Goal: Task Accomplishment & Management: Complete application form

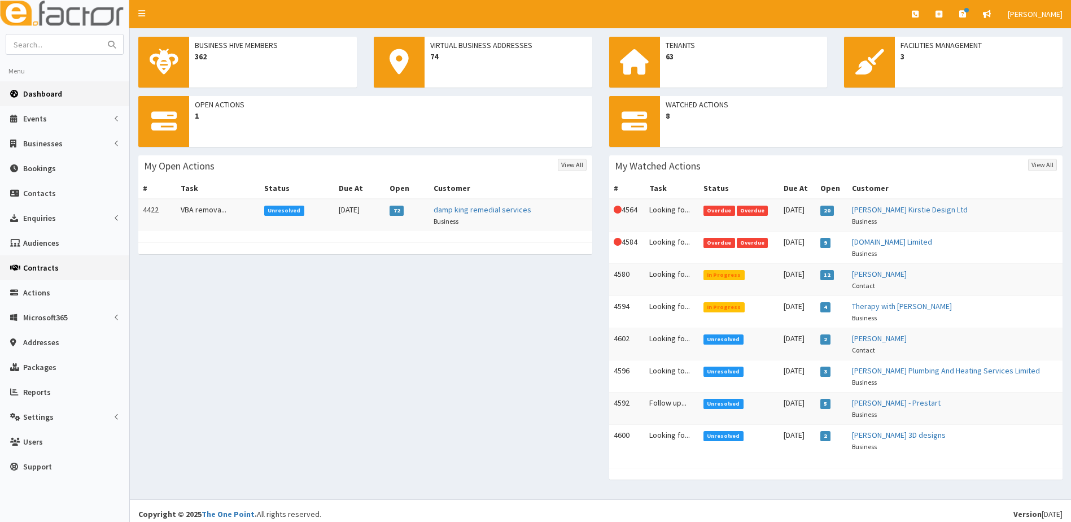
click at [49, 268] on span "Contracts" at bounding box center [41, 268] width 36 height 10
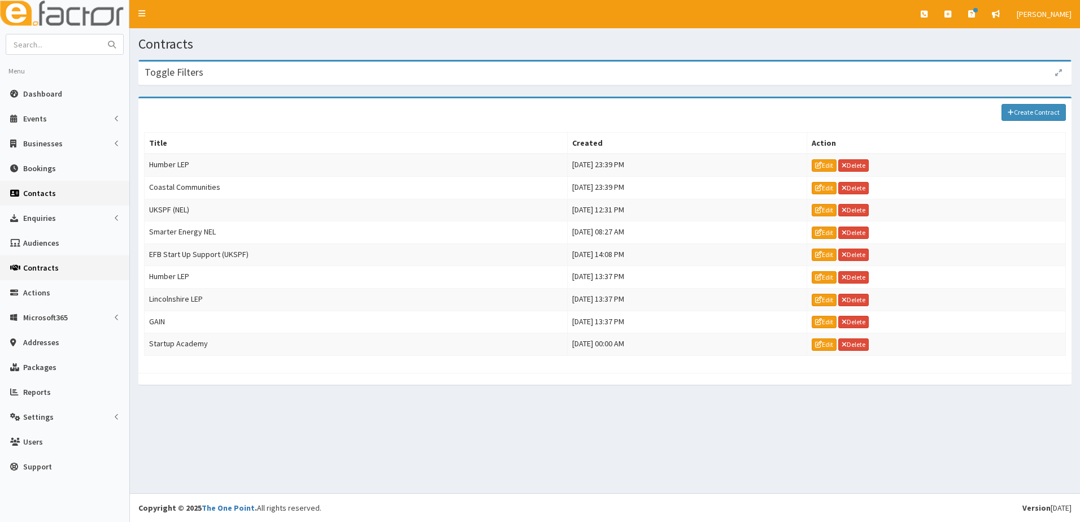
click at [45, 199] on link "Contacts" at bounding box center [64, 193] width 129 height 25
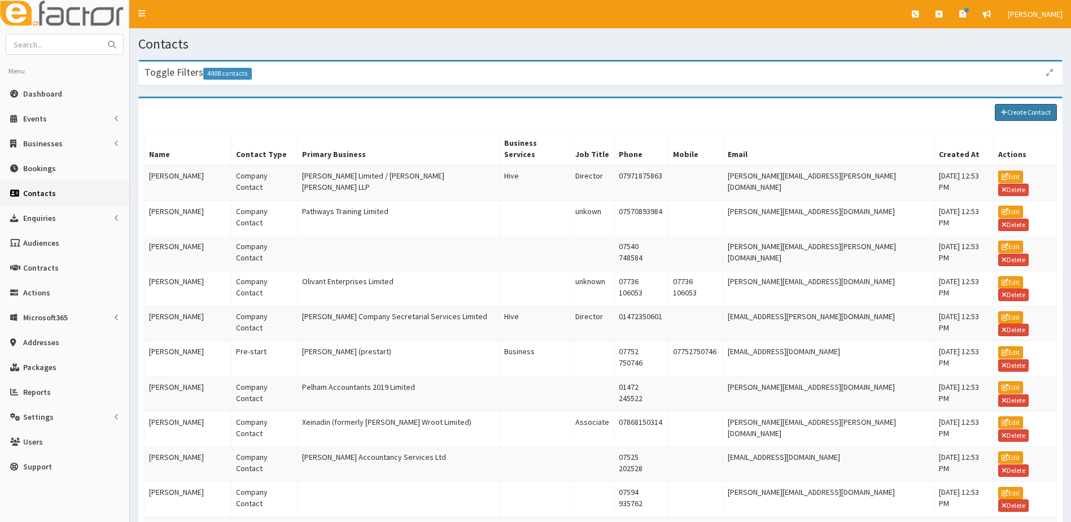
click at [1014, 110] on link "Create Contact" at bounding box center [1026, 112] width 62 height 17
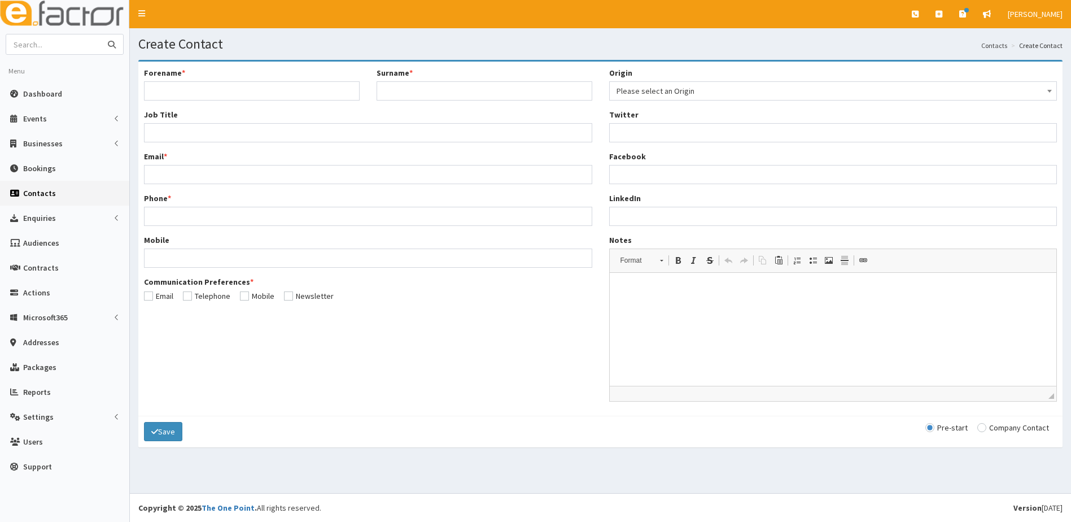
click at [62, 46] on input "text" at bounding box center [53, 44] width 95 height 20
type input "terry bird"
click at [101, 34] on button "submit" at bounding box center [112, 44] width 23 height 20
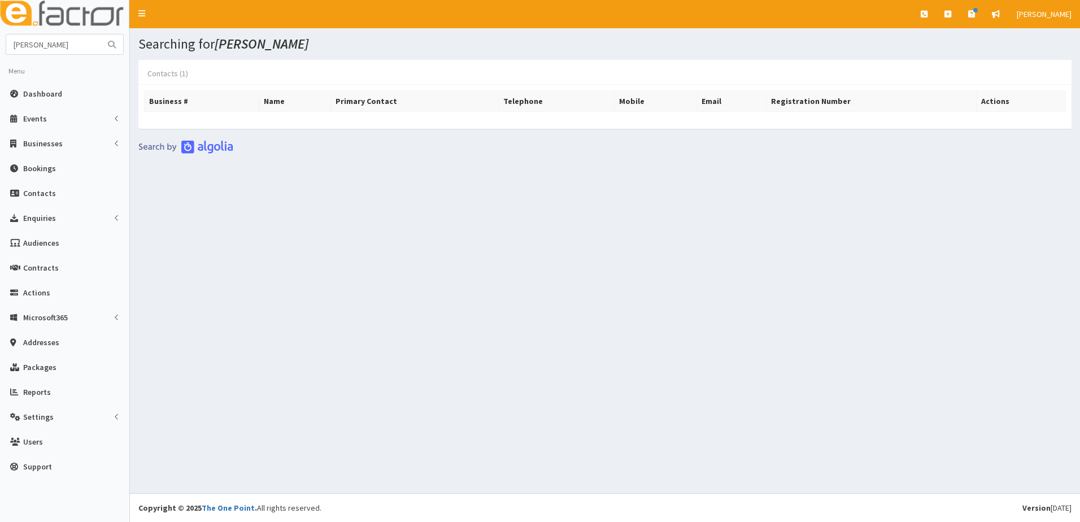
click at [162, 71] on link "Contacts (1)" at bounding box center [167, 74] width 59 height 24
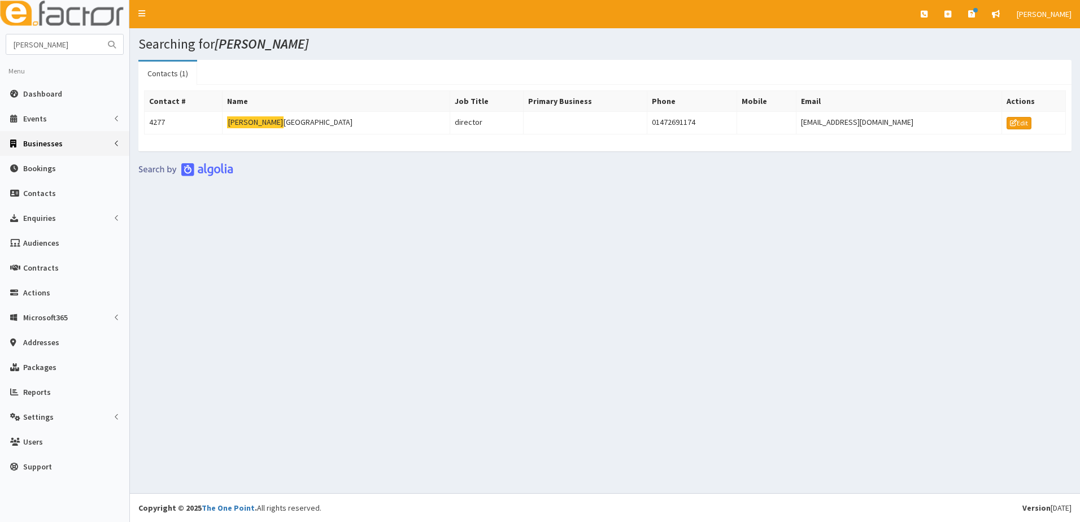
click at [25, 144] on span "Businesses" at bounding box center [43, 143] width 40 height 10
click at [37, 161] on span "Businesses" at bounding box center [43, 164] width 39 height 10
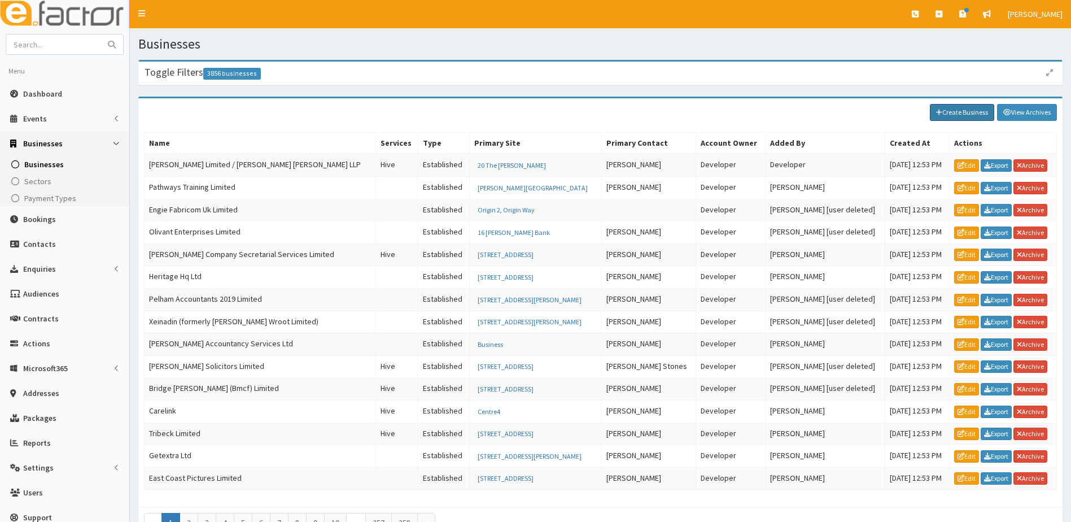
click at [970, 114] on link "Create Business" at bounding box center [962, 112] width 64 height 17
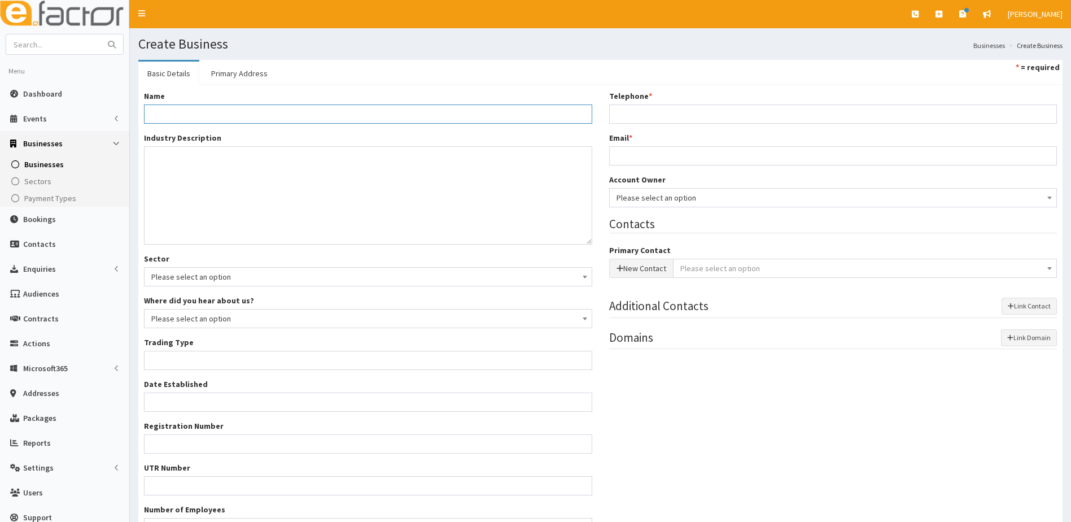
click at [170, 110] on input "Name *" at bounding box center [368, 113] width 448 height 19
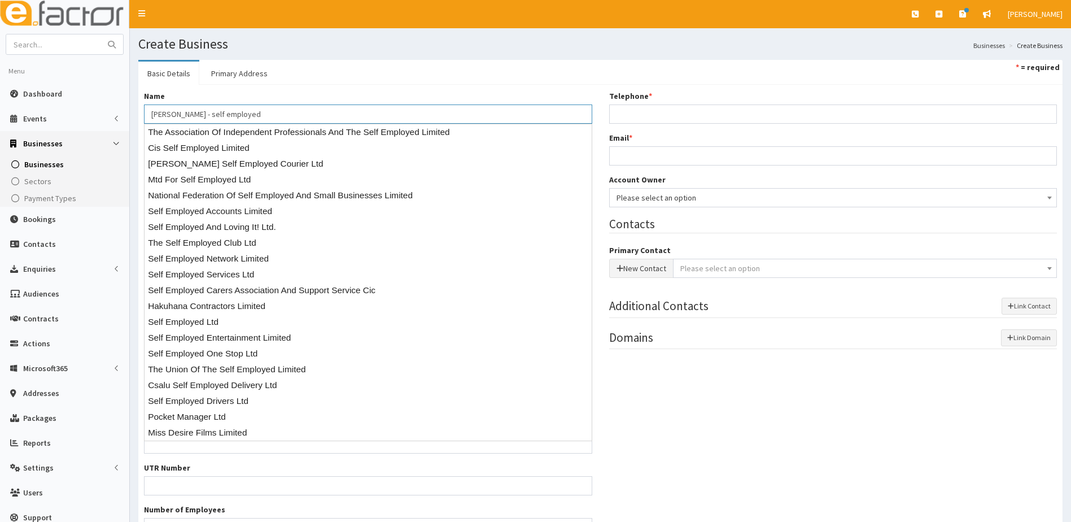
type input "Terry Bird - self employed"
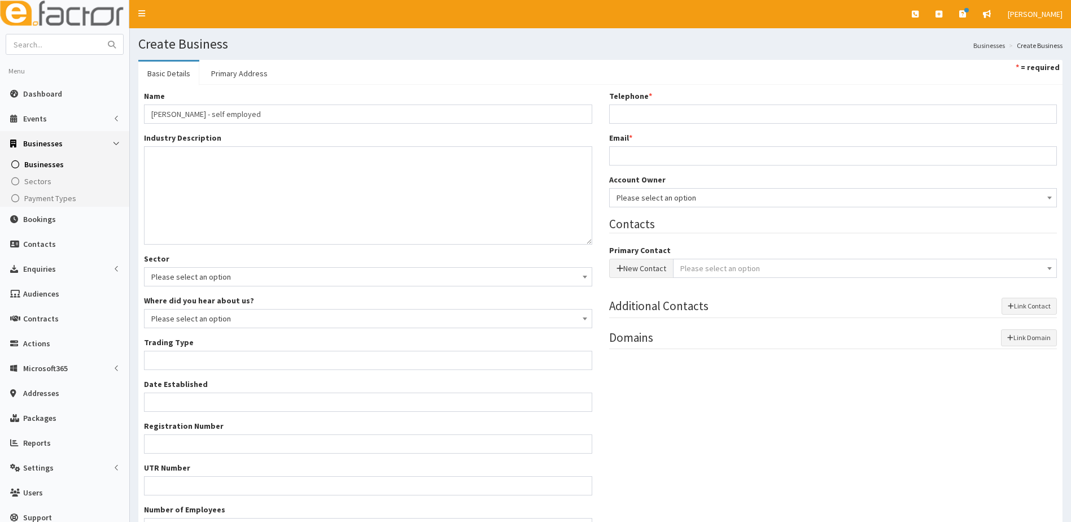
drag, startPoint x: 349, startPoint y: 82, endPoint x: 339, endPoint y: 85, distance: 10.4
click at [344, 83] on ul "Basic Details Primary Address * = required" at bounding box center [600, 72] width 925 height 25
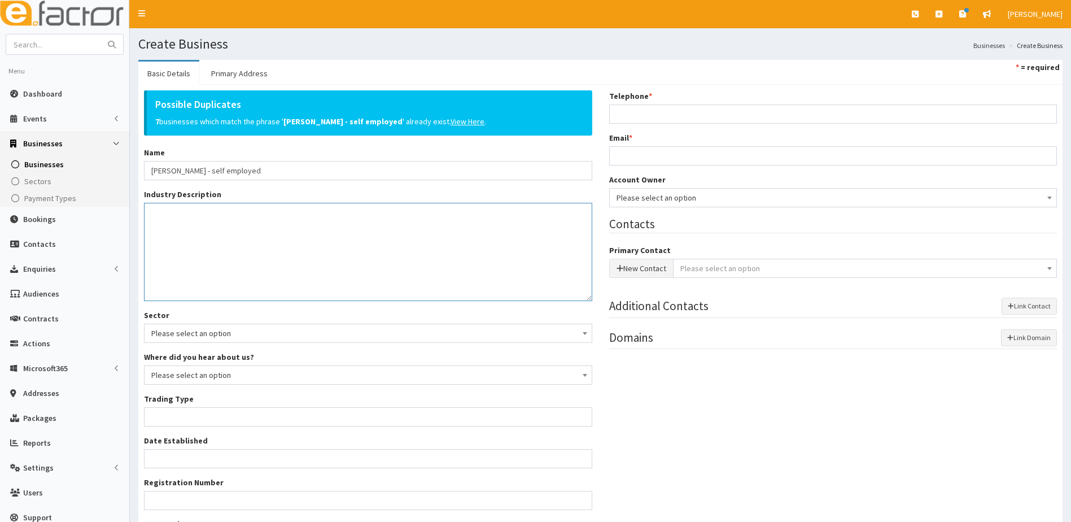
click at [158, 229] on textarea "Industry Description *" at bounding box center [368, 252] width 448 height 98
click at [451, 122] on u "View Here" at bounding box center [468, 121] width 34 height 10
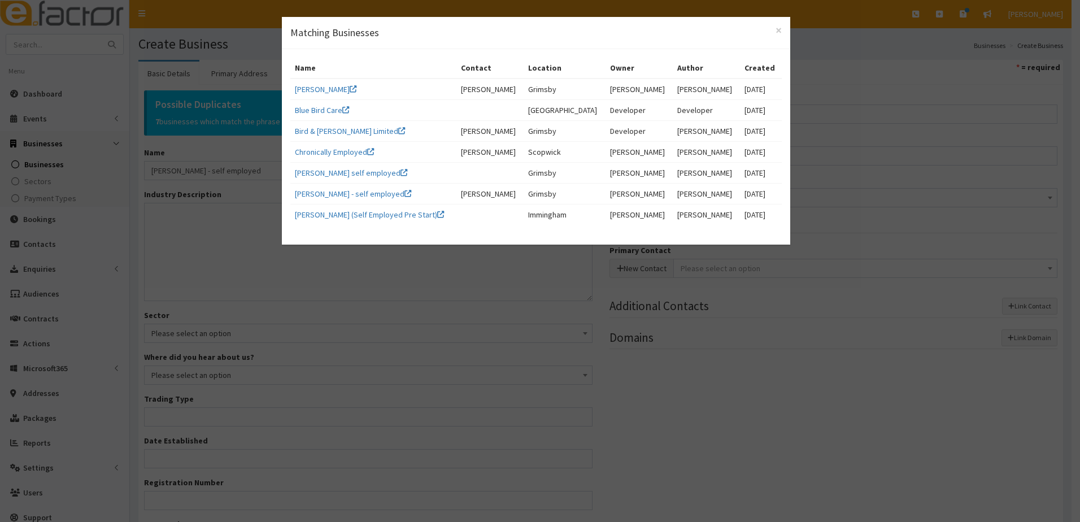
click at [478, 298] on div "× Matching Businesses Name Contact Location Owner Author Created Rosita Bird Ro…" at bounding box center [540, 261] width 1080 height 522
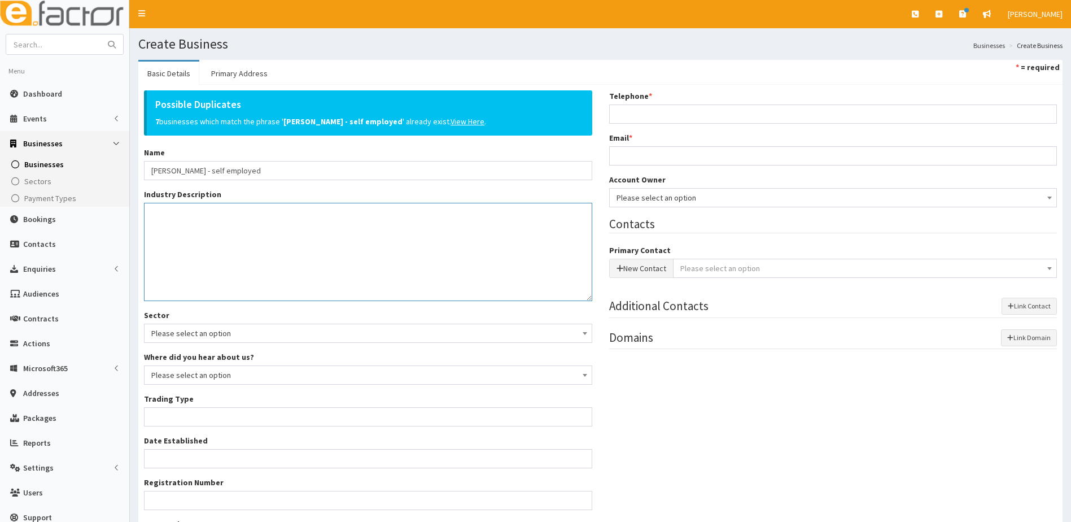
click at [189, 226] on textarea "Industry Description *" at bounding box center [368, 252] width 448 height 98
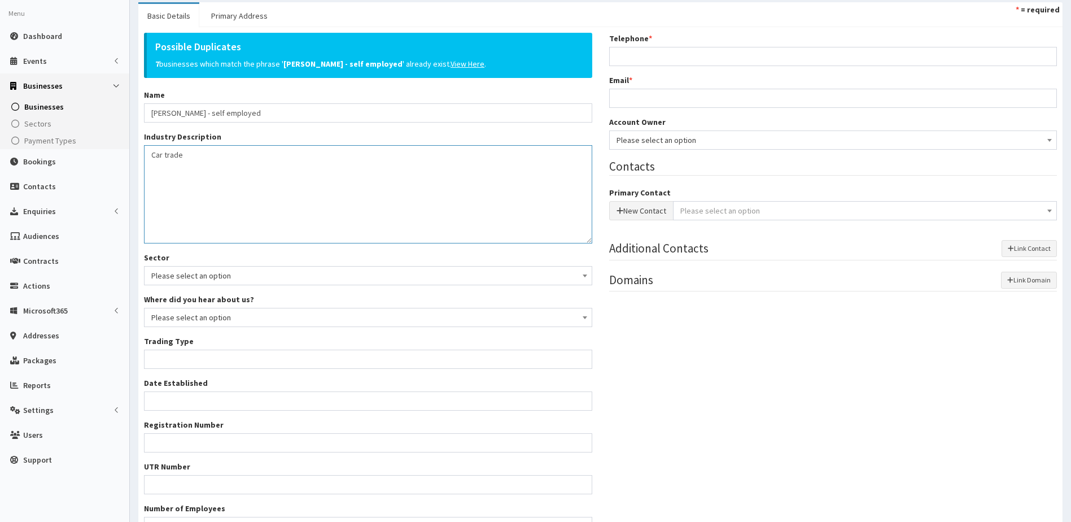
scroll to position [113, 0]
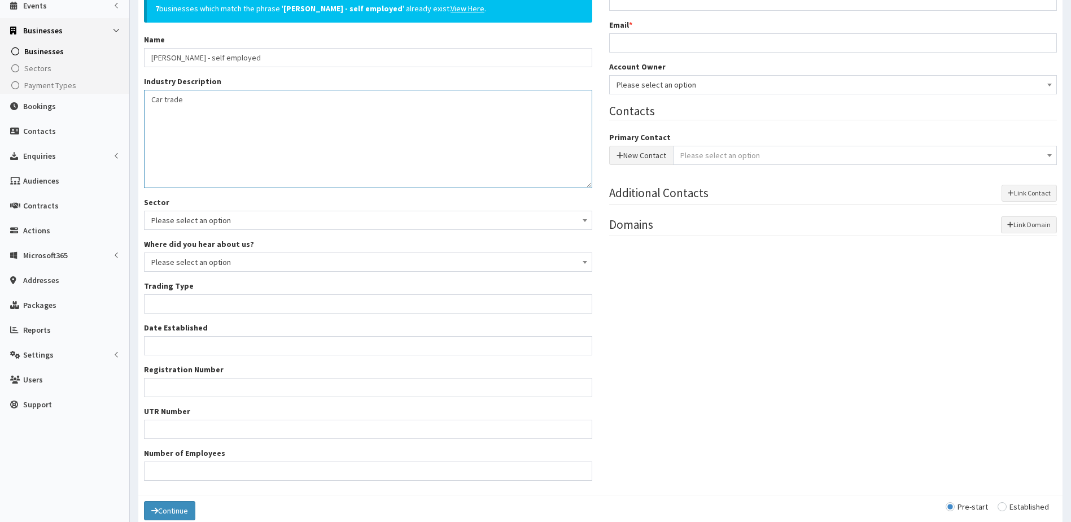
type textarea "Car trade"
click at [205, 304] on input "Trading Type *" at bounding box center [368, 303] width 448 height 19
type input "self employed"
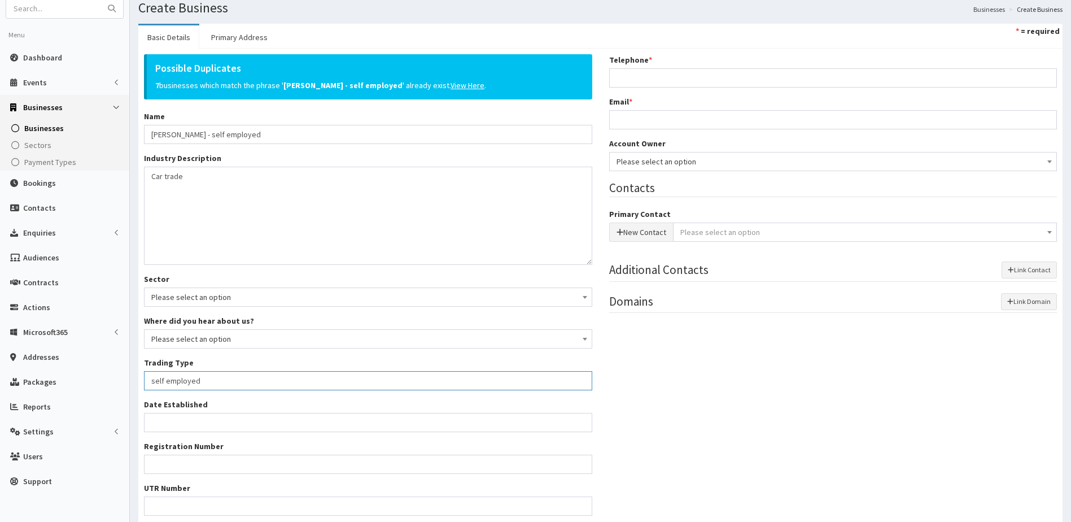
scroll to position [56, 0]
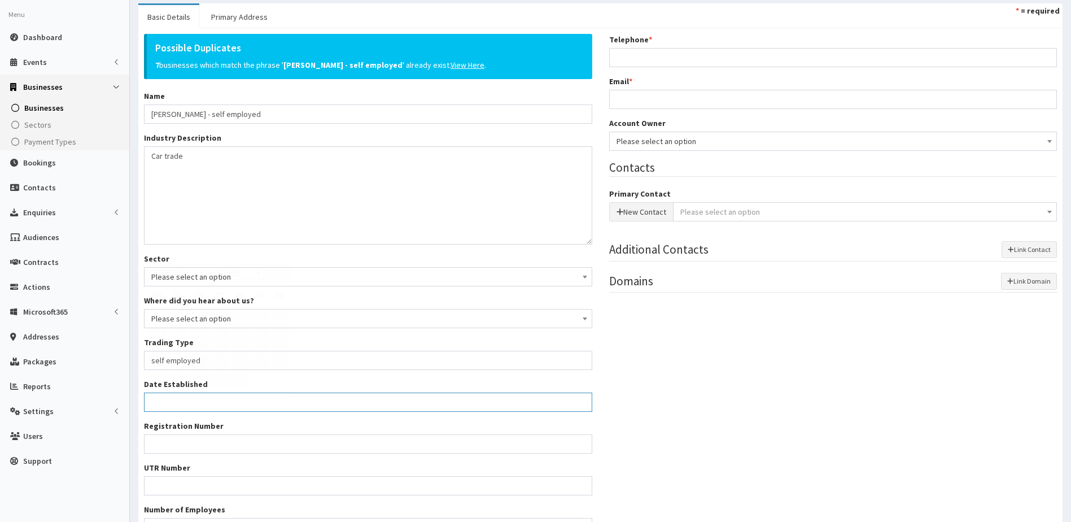
click at [167, 398] on input "Date Established" at bounding box center [368, 402] width 448 height 19
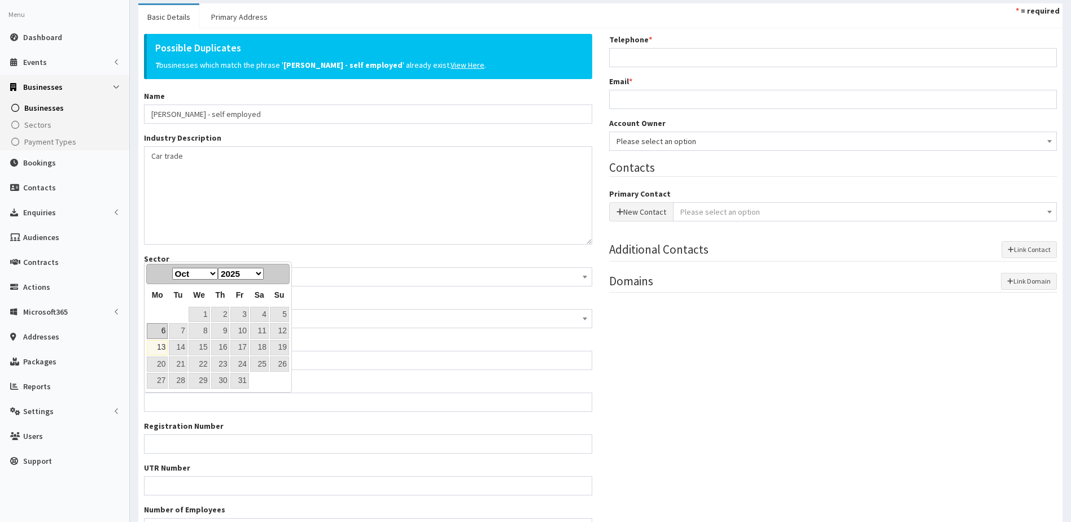
click at [153, 330] on link "6" at bounding box center [157, 330] width 21 height 15
type input "06-10-2025"
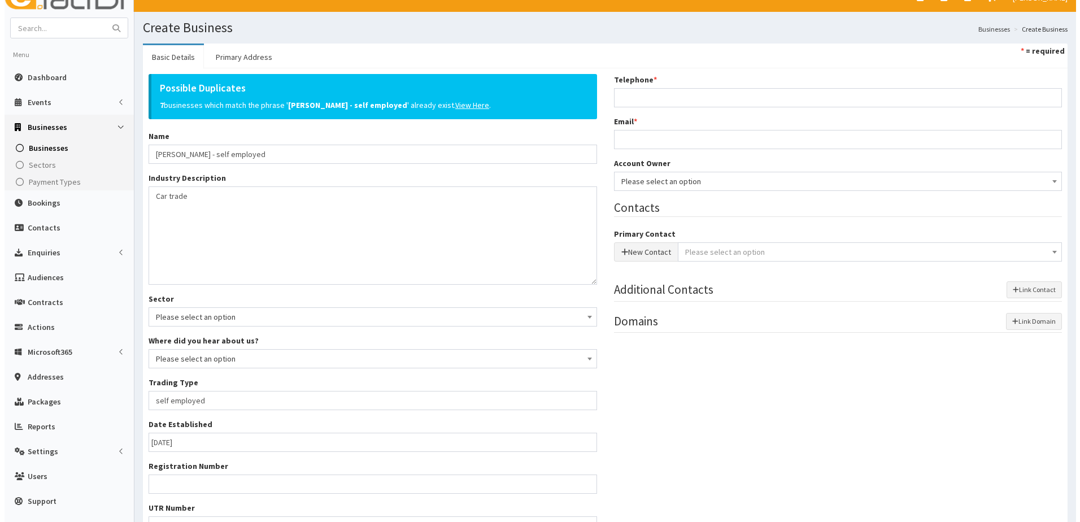
scroll to position [0, 0]
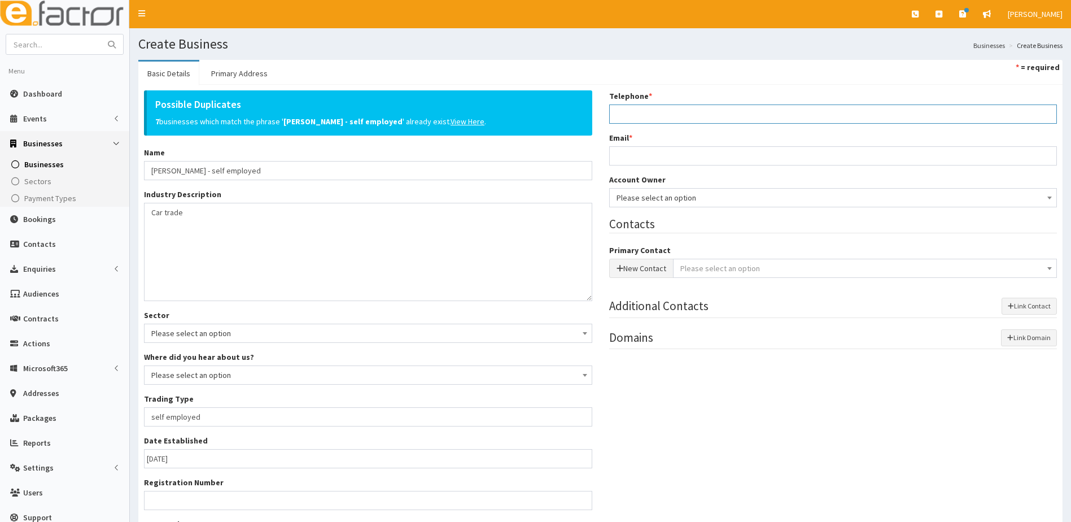
click at [644, 114] on input "Telephone *" at bounding box center [833, 113] width 448 height 19
type input "07597923227"
click at [640, 154] on input "Email *" at bounding box center [833, 155] width 448 height 19
type input "terrybird712@gmail.com"
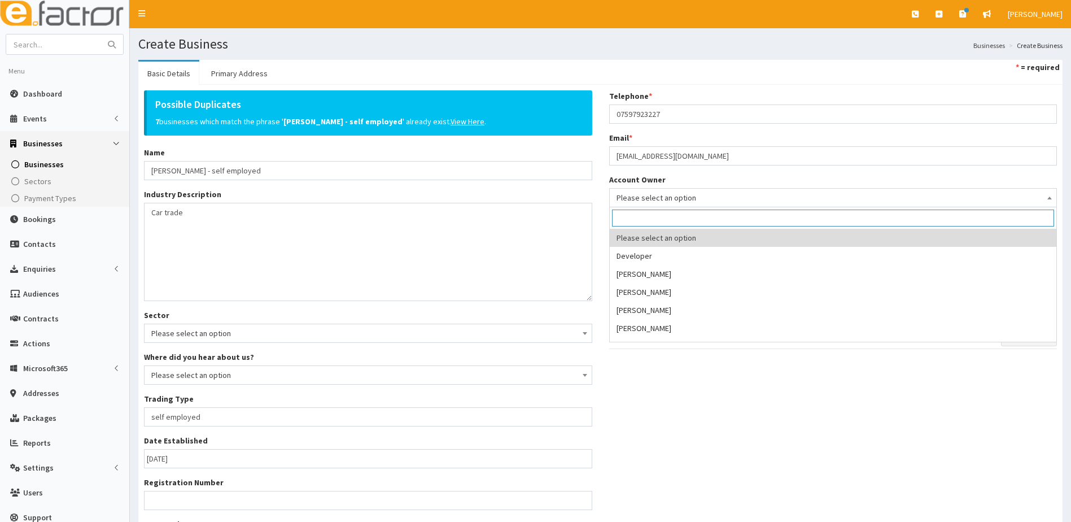
click at [696, 204] on span "Please select an option" at bounding box center [834, 198] width 434 height 16
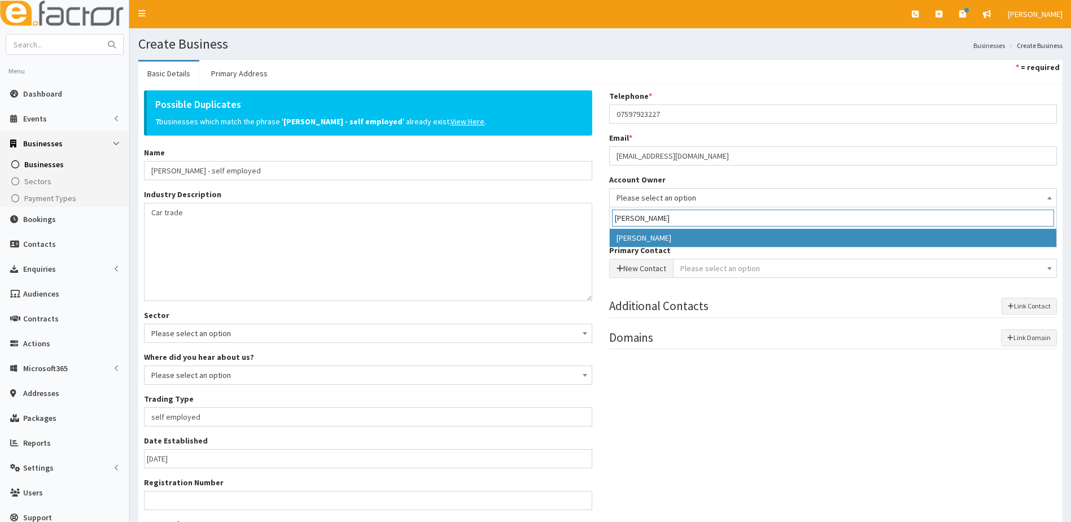
type input "Hazel"
select select "39"
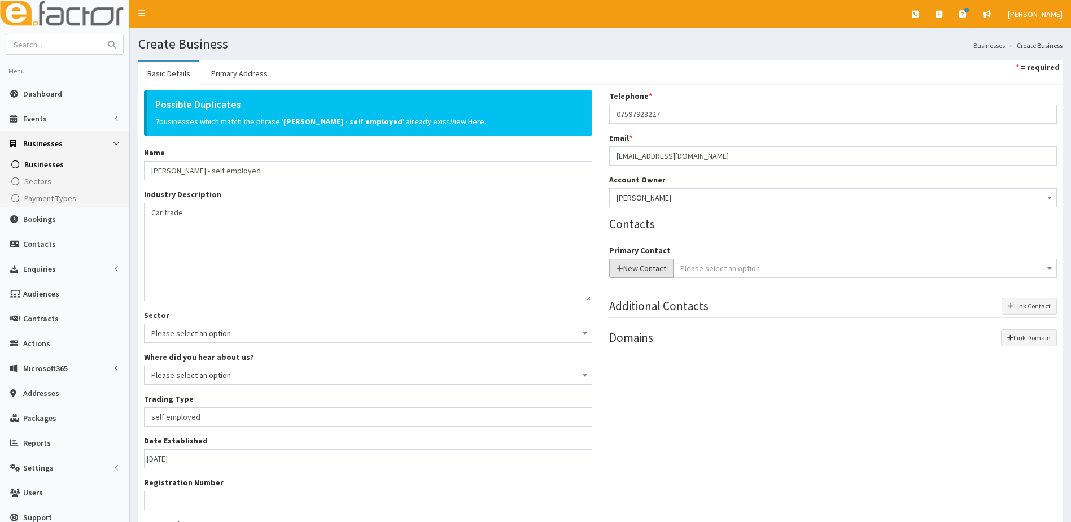
click at [643, 267] on button "New Contact" at bounding box center [641, 268] width 64 height 19
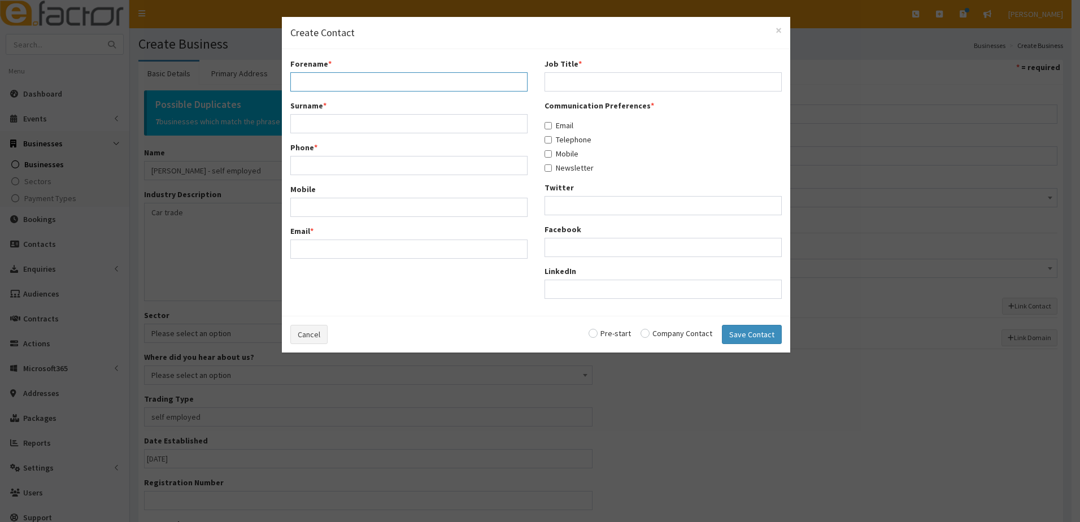
click at [317, 81] on input "Forename *" at bounding box center [408, 81] width 237 height 19
type input "Terry"
type input "Bird"
type input "07597923227"
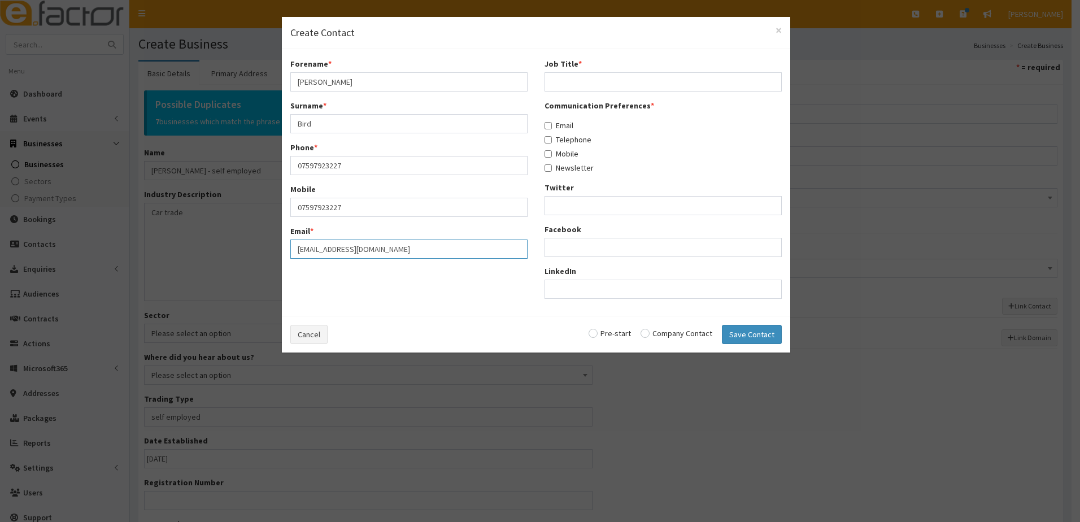
type input "terrybird712@gmail.com"
click at [585, 86] on input "Job Title *" at bounding box center [662, 81] width 237 height 19
type input "self employed"
drag, startPoint x: 550, startPoint y: 127, endPoint x: 544, endPoint y: 140, distance: 14.2
click at [549, 128] on input "Email" at bounding box center [547, 125] width 7 height 7
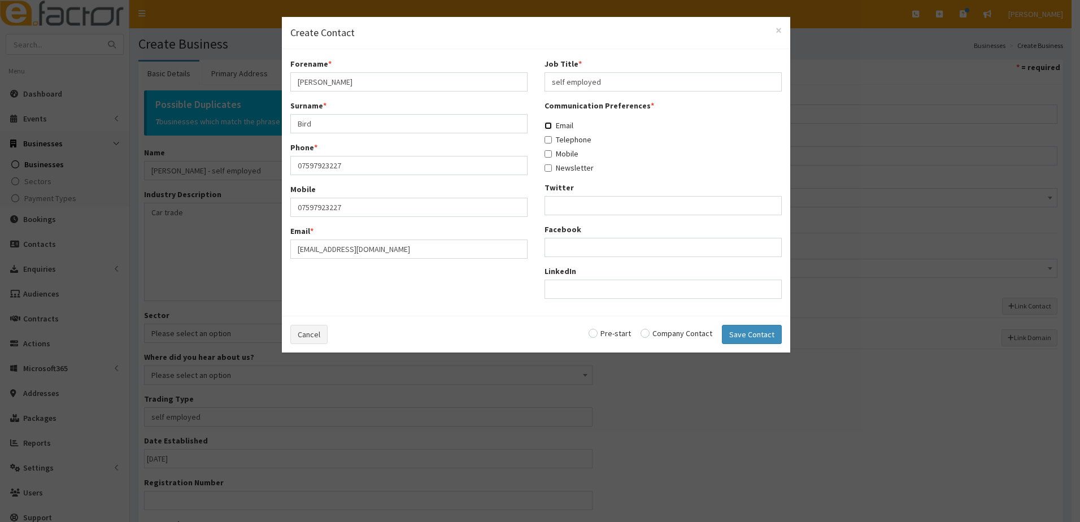
checkbox input "true"
click at [546, 140] on input "Telephone" at bounding box center [547, 139] width 7 height 7
checkbox input "true"
click at [547, 127] on input "Email" at bounding box center [547, 125] width 7 height 7
checkbox input "false"
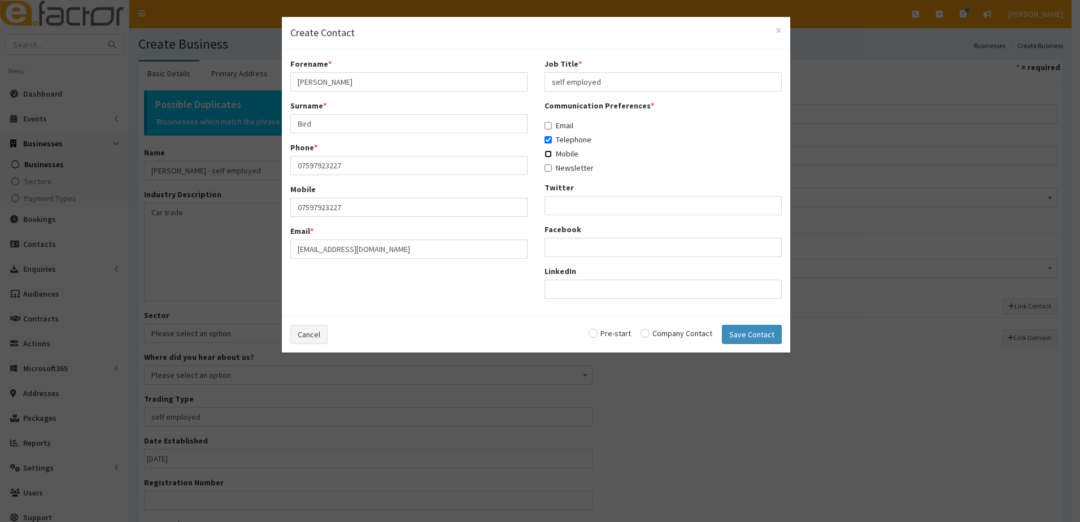
click at [544, 154] on input "Mobile" at bounding box center [547, 153] width 7 height 7
checkbox input "true"
click at [649, 332] on input "radio" at bounding box center [676, 333] width 72 height 8
radio input "true"
click at [751, 332] on button "Save Contact" at bounding box center [752, 334] width 60 height 19
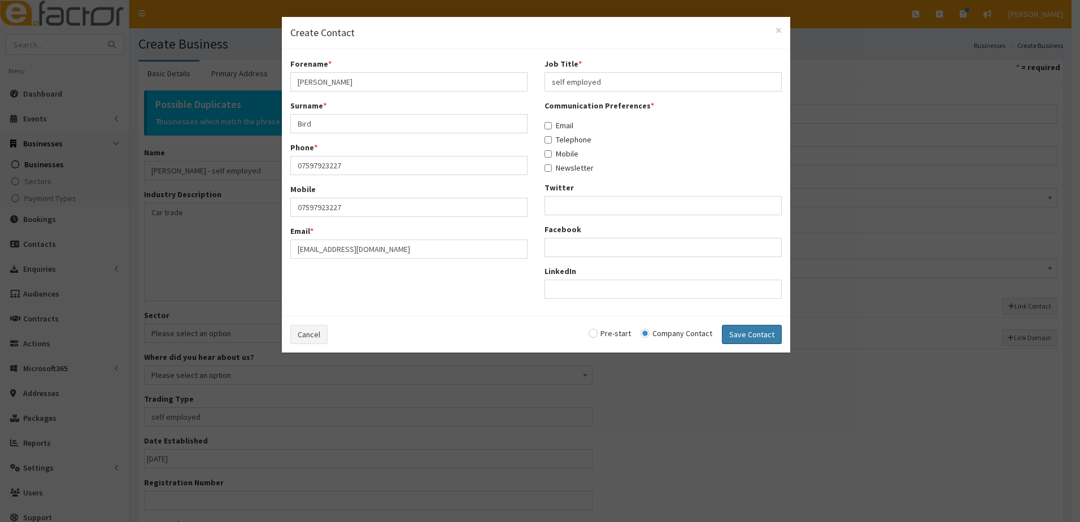
checkbox input "false"
radio input "false"
select select "5302"
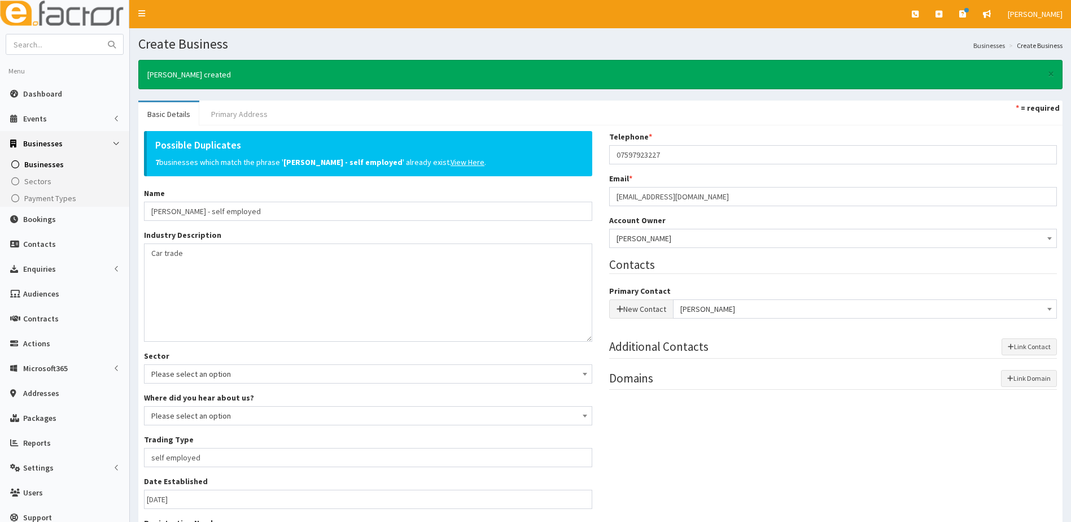
click at [224, 114] on link "Primary Address" at bounding box center [239, 114] width 75 height 24
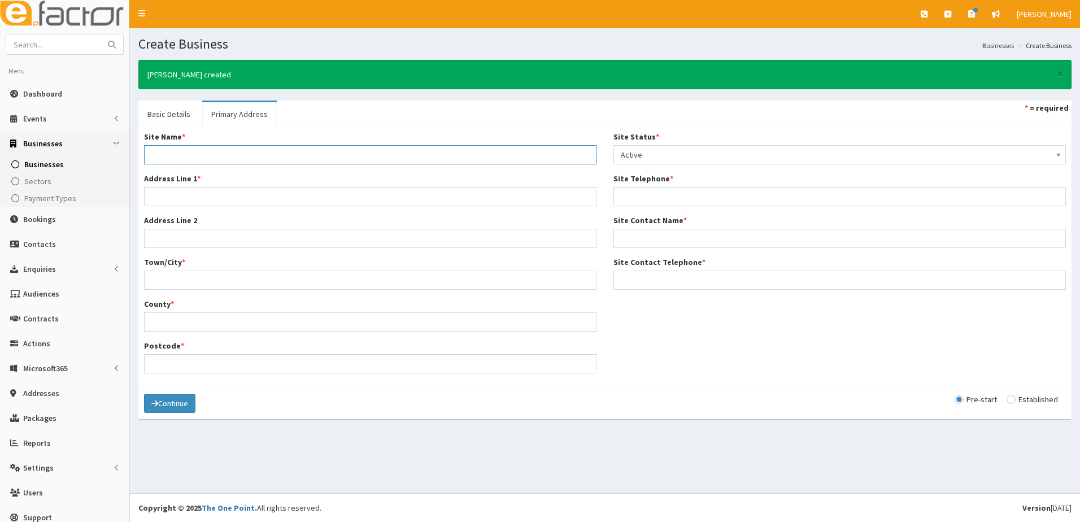
click at [181, 151] on input "Site Name *" at bounding box center [370, 154] width 452 height 19
type input "Home"
type input "145 Barcroft Street"
type input "[GEOGRAPHIC_DATA]"
type input "B"
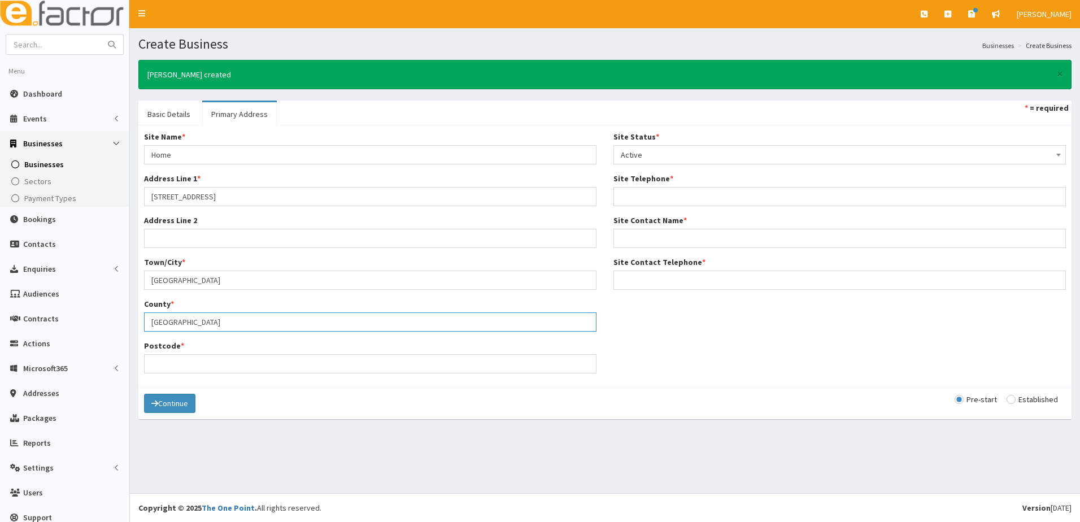
type input "North East Lincolnshire"
click at [708, 339] on div "Site Name * Home Address Line 1 * 145 Barcroft Street Address Line 2 Town/City …" at bounding box center [605, 256] width 939 height 251
click at [171, 358] on input "Postcode *" at bounding box center [370, 363] width 452 height 19
type input "DN35 7DU"
click at [642, 197] on input "Site Telephone *" at bounding box center [839, 196] width 452 height 19
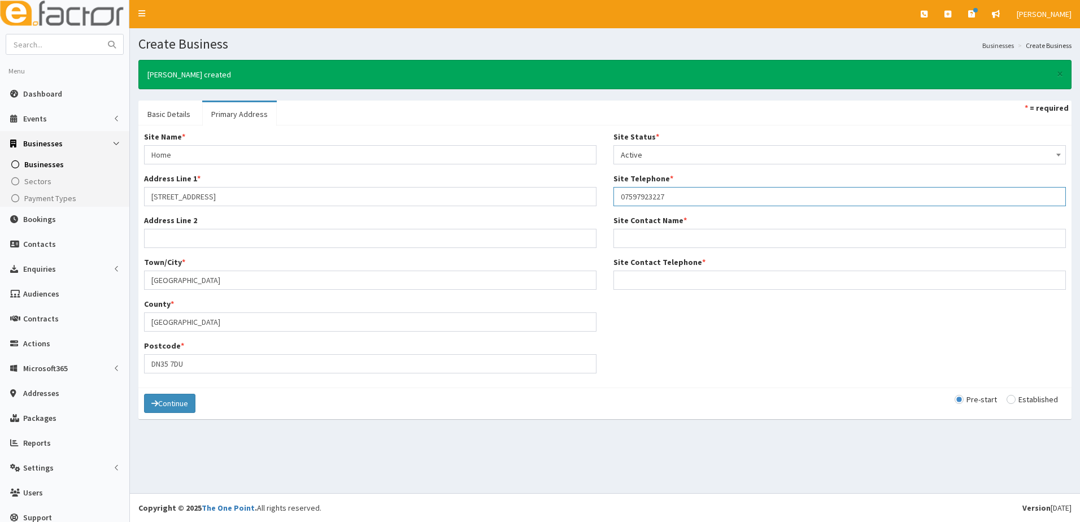
type input "07597923227"
type input "[PERSON_NAME]"
type input "07597923227"
click at [175, 406] on button "Continue" at bounding box center [169, 403] width 51 height 19
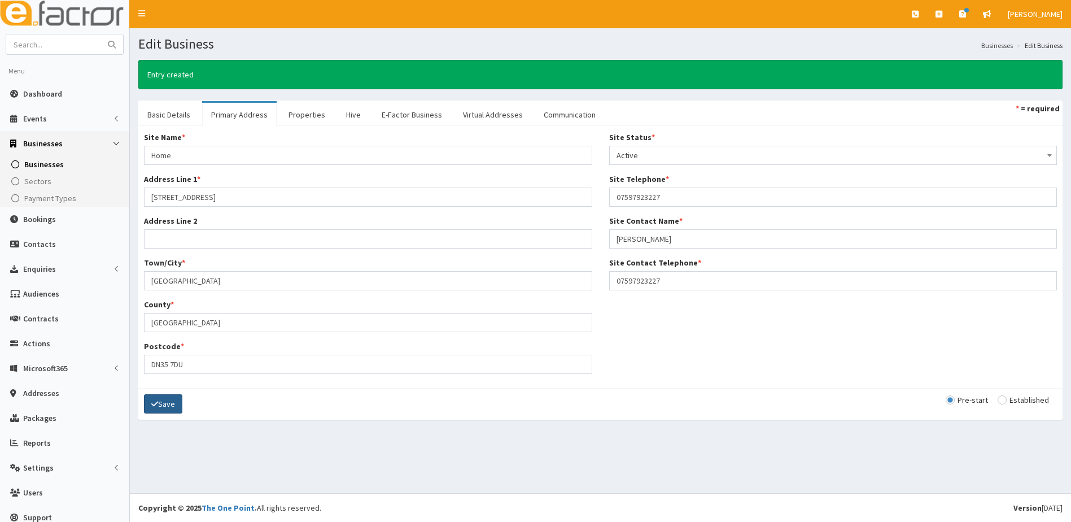
click at [178, 408] on button "Save" at bounding box center [163, 403] width 38 height 19
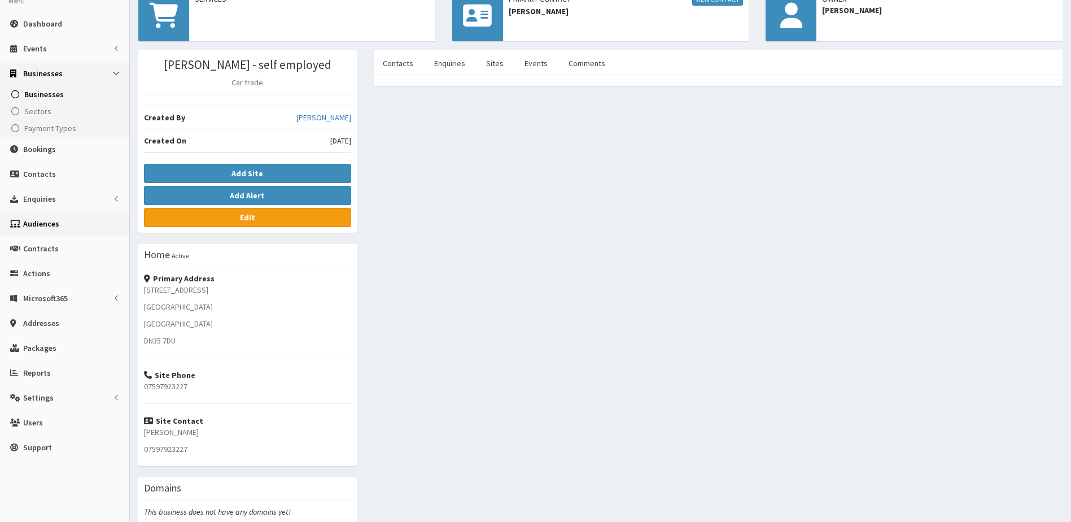
scroll to position [125, 0]
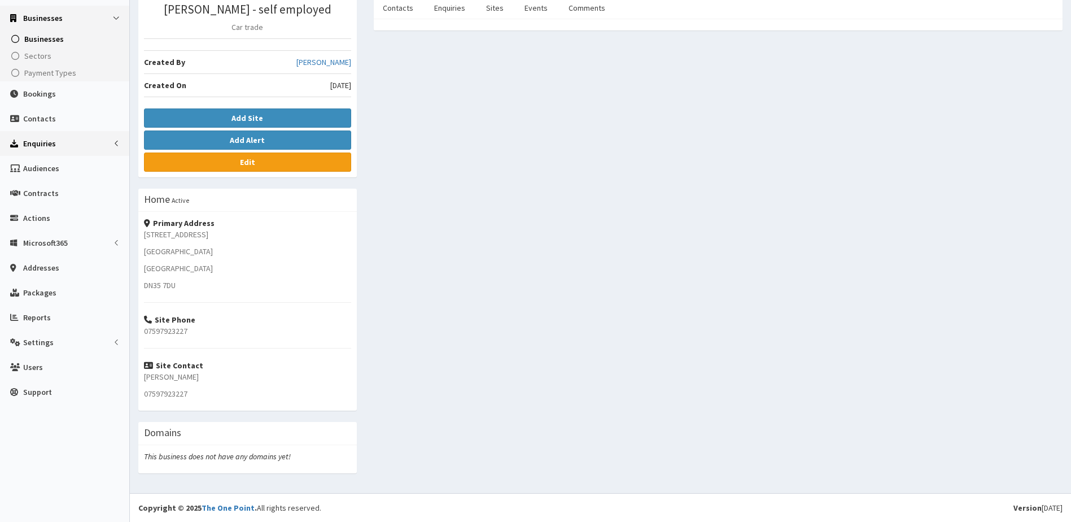
click at [48, 141] on span "Enquiries" at bounding box center [39, 143] width 33 height 10
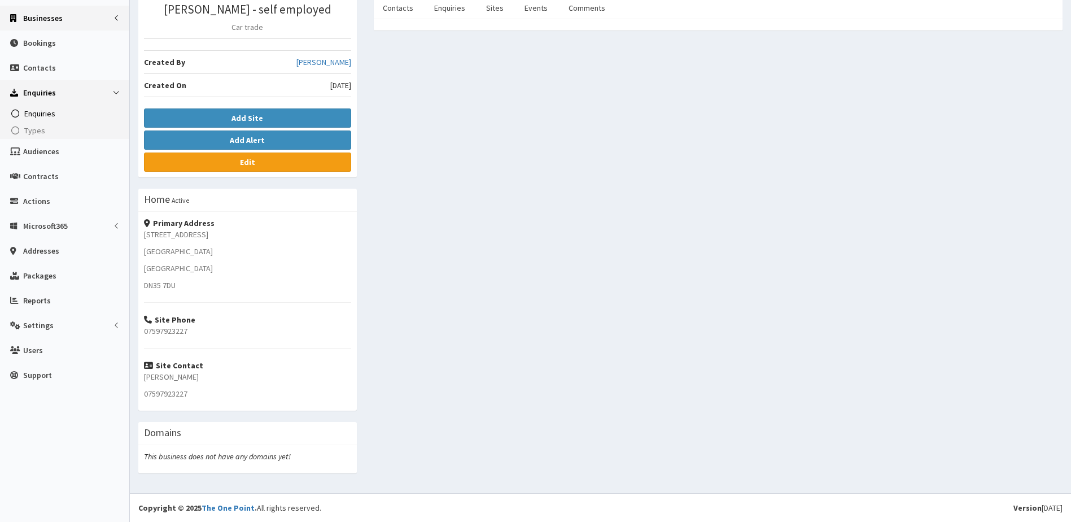
click at [36, 116] on span "Enquiries" at bounding box center [39, 113] width 31 height 10
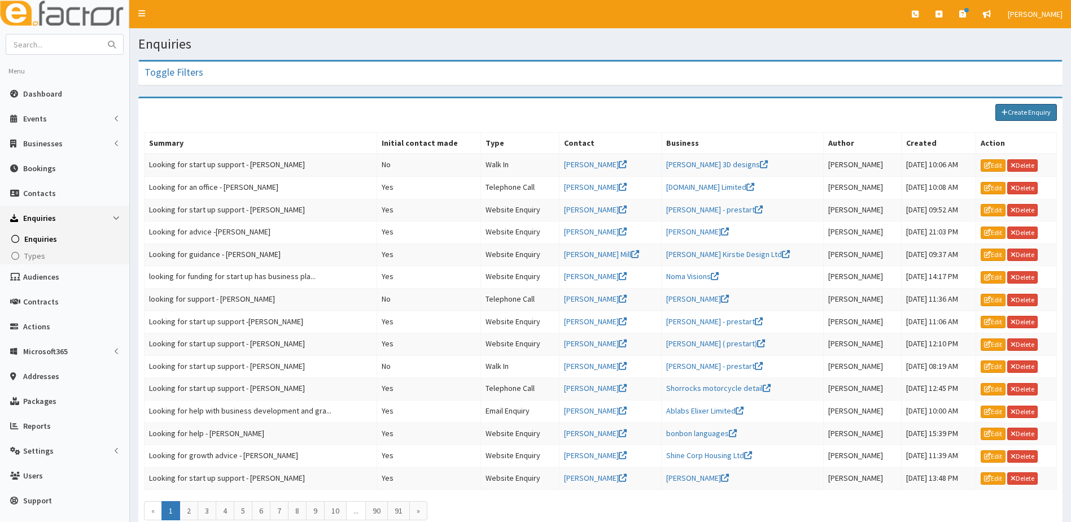
click at [1027, 114] on link "Create Enquiry" at bounding box center [1027, 112] width 62 height 17
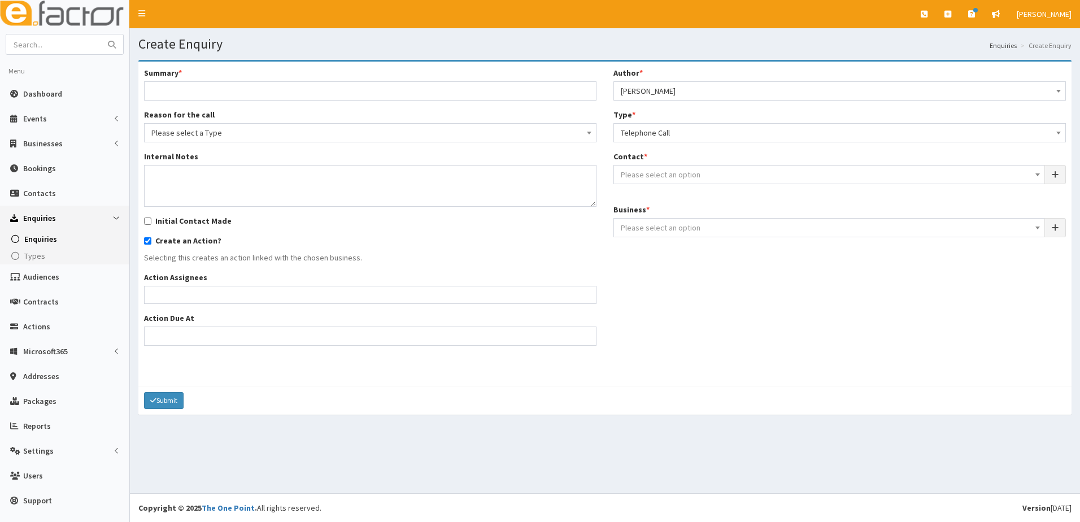
select select
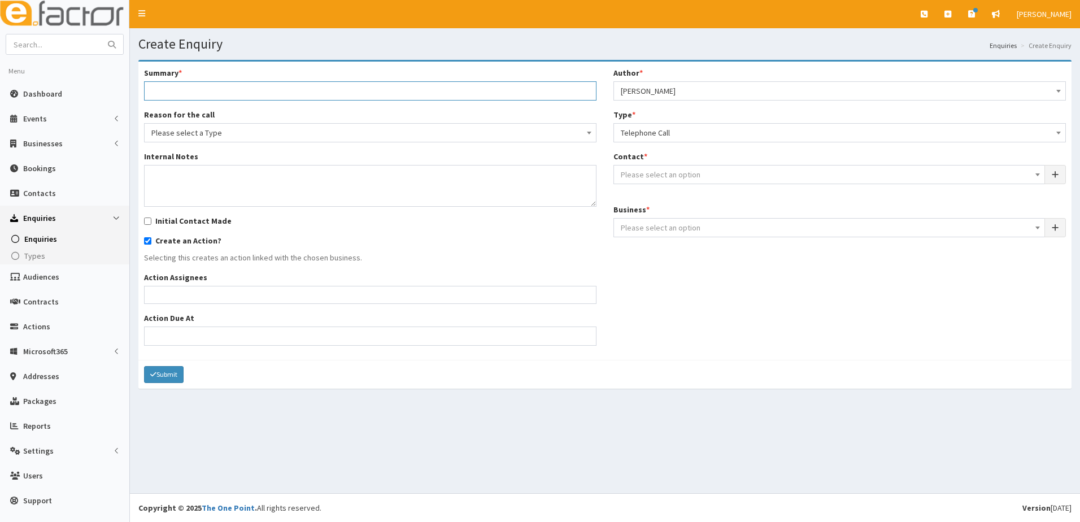
click at [215, 89] on input "Summary *" at bounding box center [370, 90] width 452 height 19
type input "Looking for advice - [PERSON_NAME]"
click at [281, 134] on span "Please select a Type" at bounding box center [370, 133] width 438 height 16
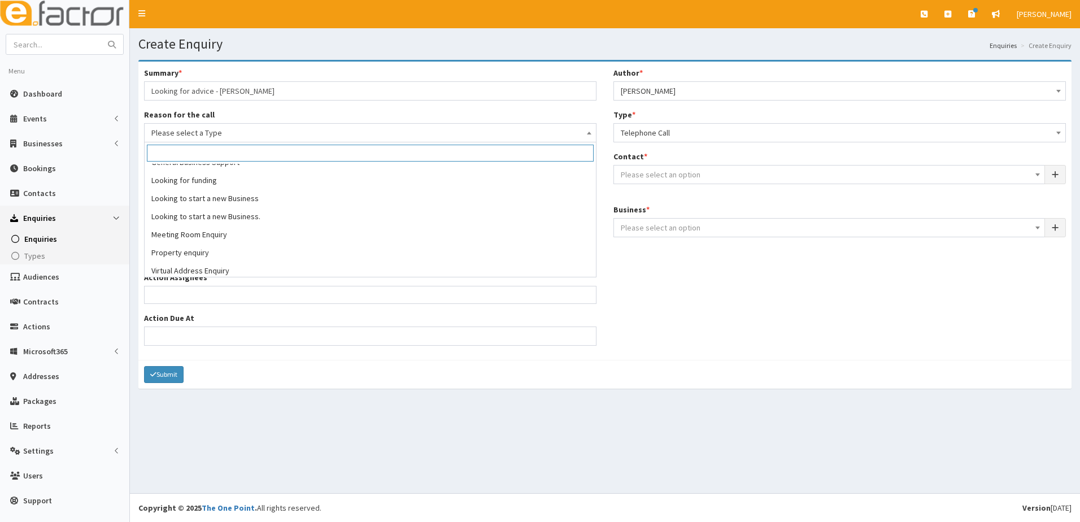
scroll to position [86, 0]
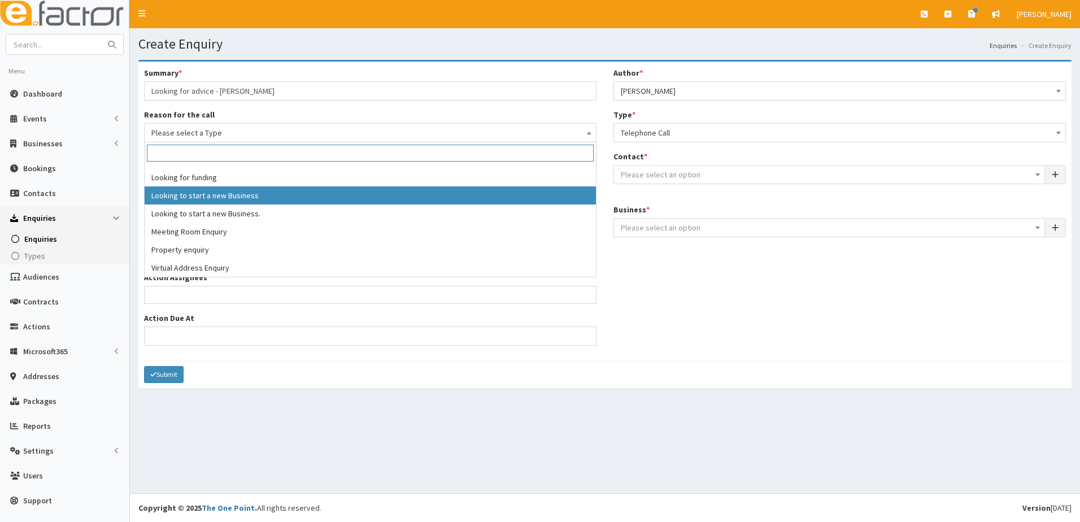
select select "9"
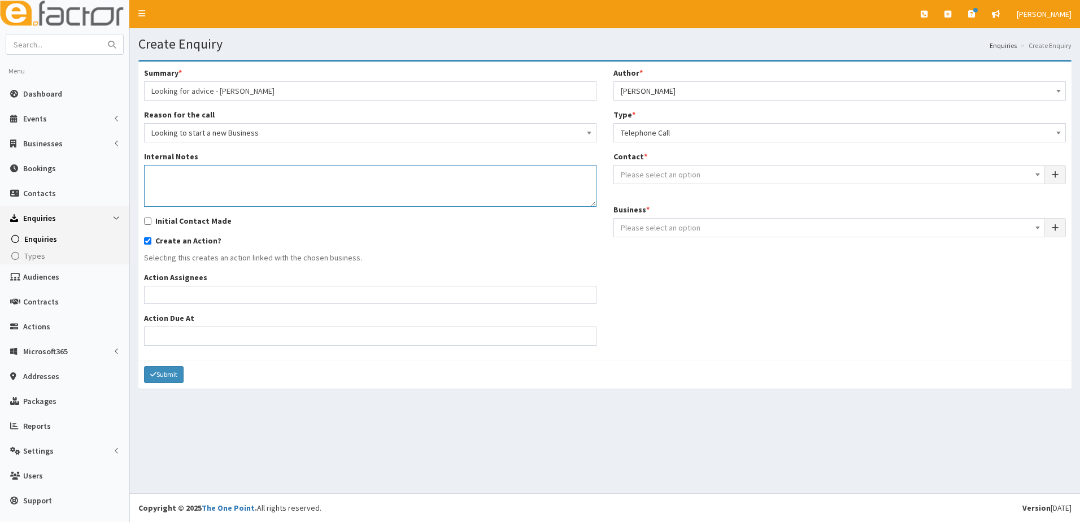
click at [190, 178] on textarea "Internal Notes" at bounding box center [370, 186] width 452 height 42
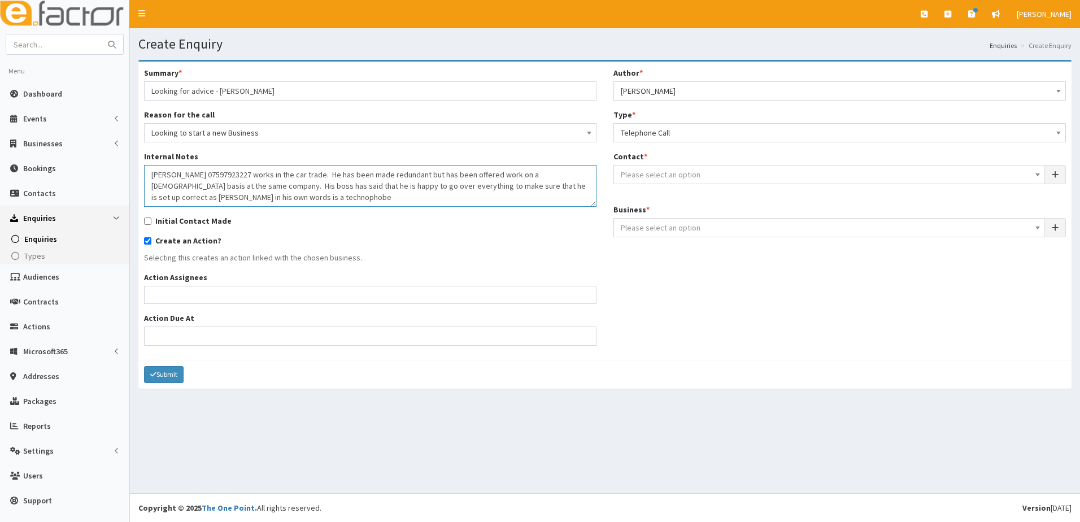
click at [232, 199] on textarea "Terry 07597923227 works in the car trade. He has been made redundant but has be…" at bounding box center [370, 186] width 452 height 42
click at [331, 195] on textarea "Terry 07597923227 works in the car trade. He has been made redundant but has be…" at bounding box center [370, 186] width 452 height 42
type textarea "Terry 07597923227 works in the car trade. He has been made redundant but has be…"
click at [145, 221] on input "Initial Contact Made" at bounding box center [147, 220] width 7 height 7
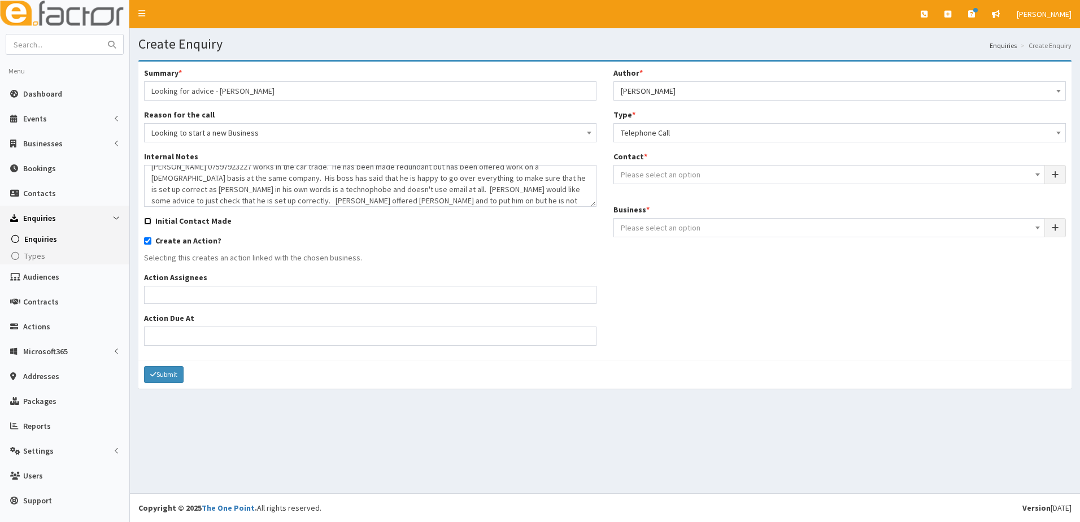
checkbox input "true"
click at [559, 190] on textarea "Terry 07597923227 works in the car trade. He has been made redundant but has be…" at bounding box center [370, 186] width 452 height 42
type textarea "Terry 07597923227 works in the car trade. He has been made redundant but has be…"
click at [677, 174] on span "Please select an option" at bounding box center [661, 174] width 80 height 10
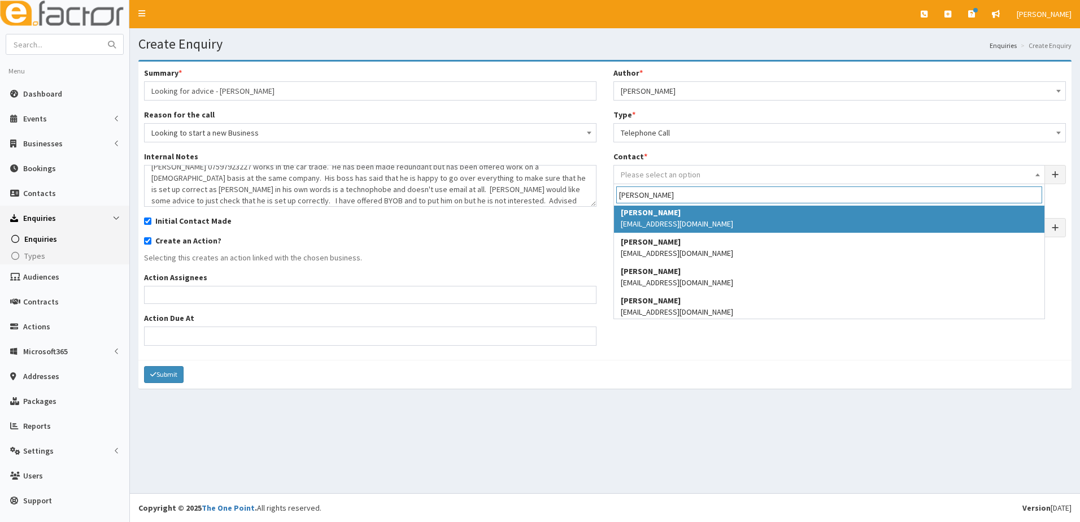
scroll to position [5, 0]
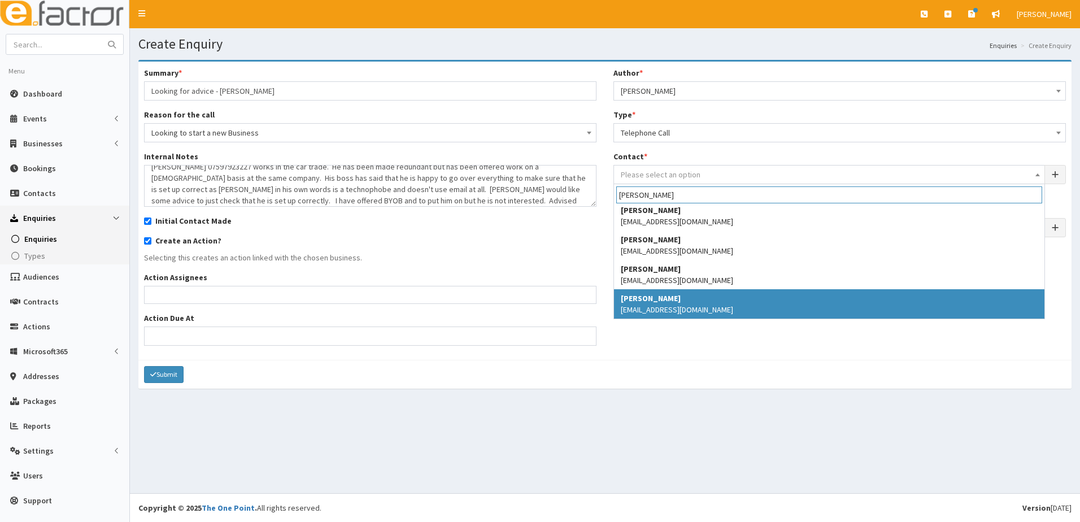
type input "terry"
select select "5302"
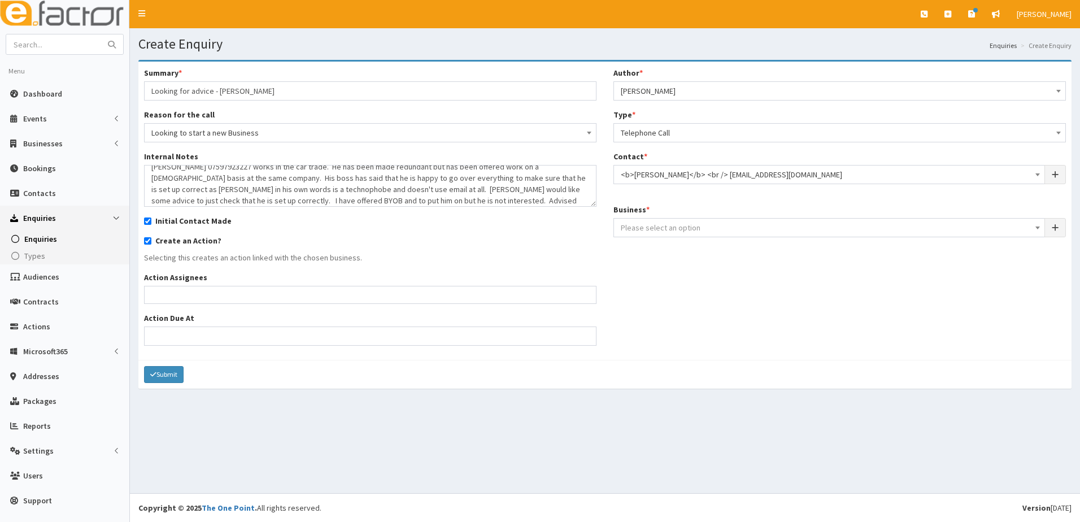
click at [662, 229] on span "Please select an option" at bounding box center [661, 228] width 80 height 10
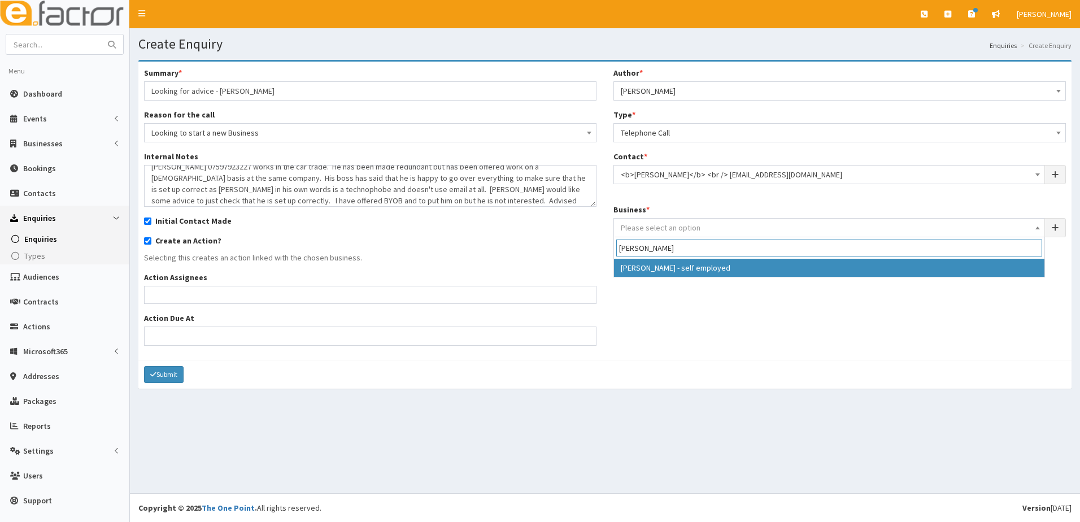
type input "terry"
select select "4239"
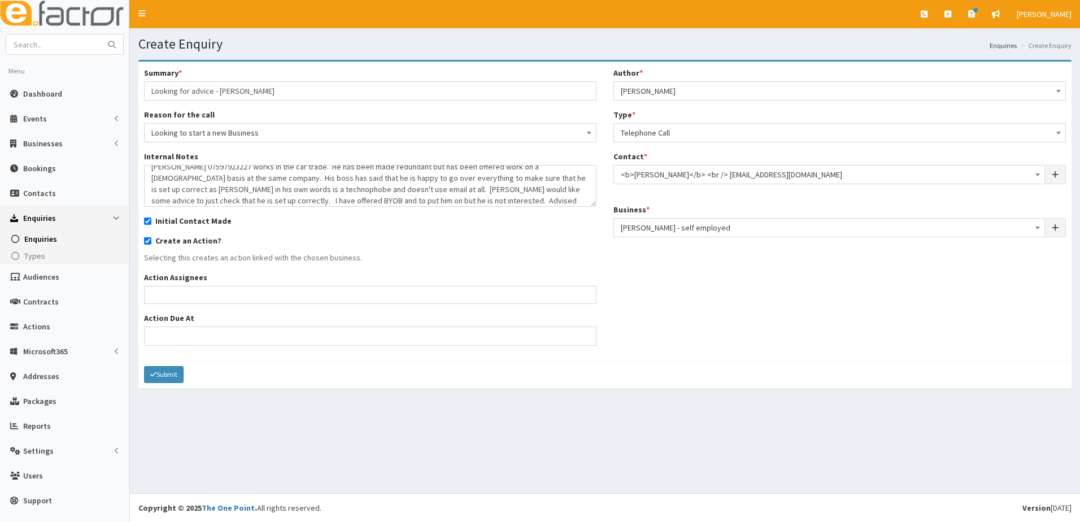
click at [170, 300] on ul at bounding box center [370, 293] width 451 height 14
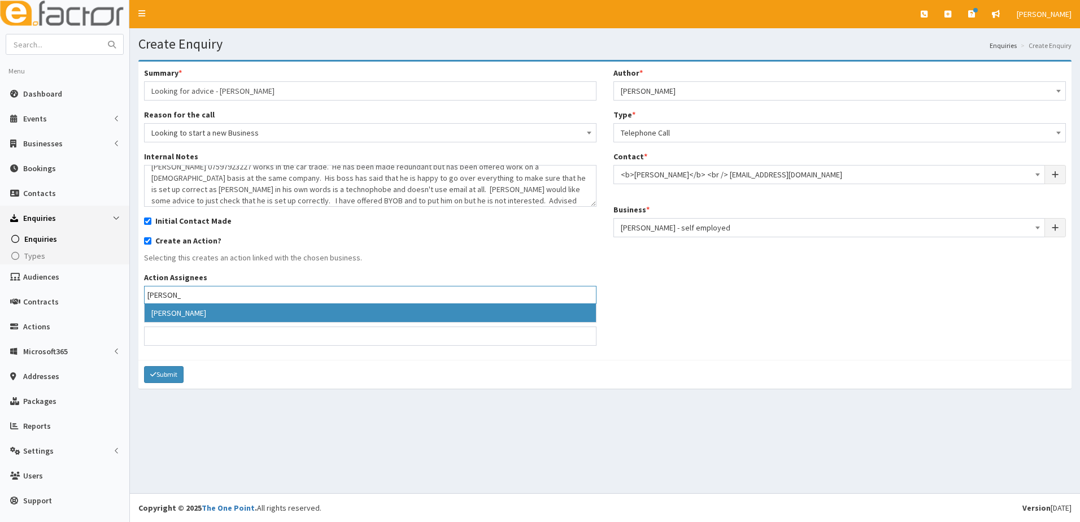
type input "julie"
select select "16"
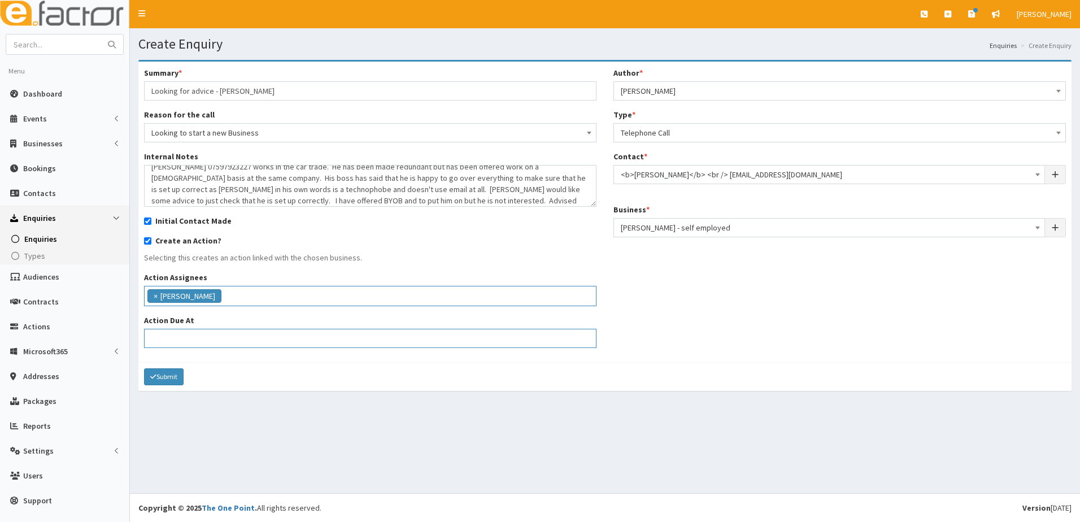
click at [161, 338] on input "Action Due At" at bounding box center [370, 338] width 452 height 19
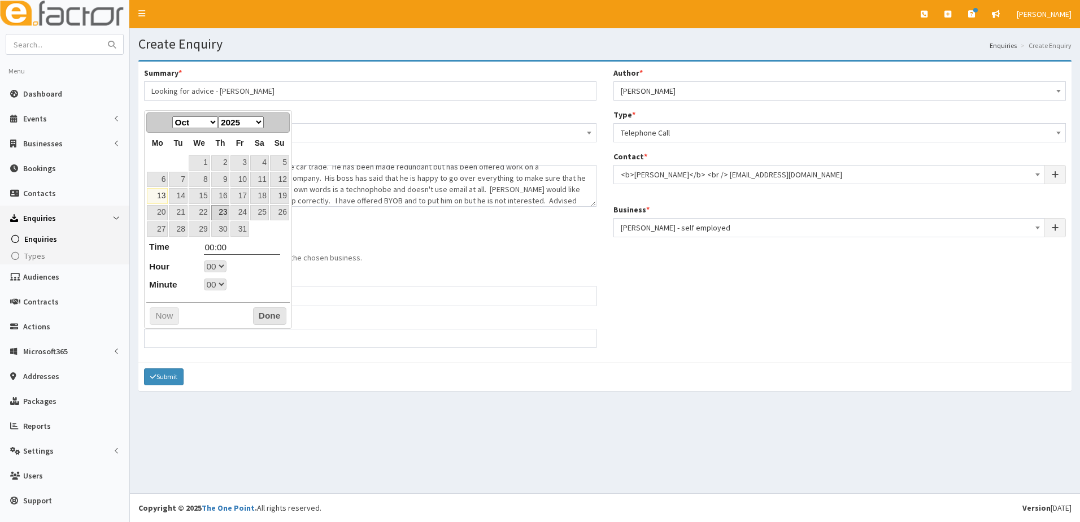
click at [217, 212] on link "23" at bounding box center [220, 212] width 19 height 15
click at [220, 264] on select "00 01 02 03 04 05 06 07 08 09 10 11 12 13 14 15 16 17 18 19 20 21 22 23" at bounding box center [215, 266] width 23 height 12
type input "23-10-2025 17:00"
type input "17:00"
select select "17"
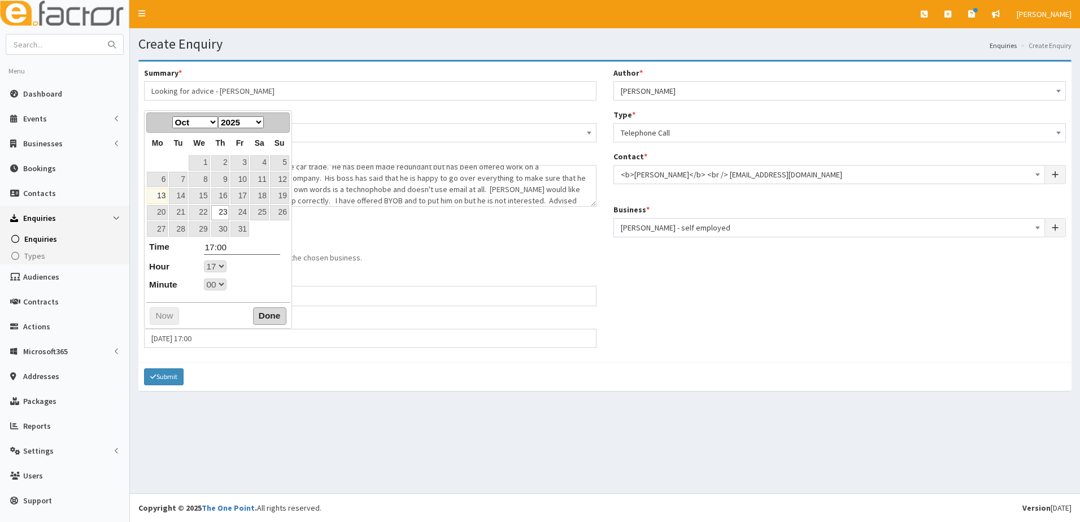
click at [269, 315] on button "Done" at bounding box center [269, 316] width 33 height 18
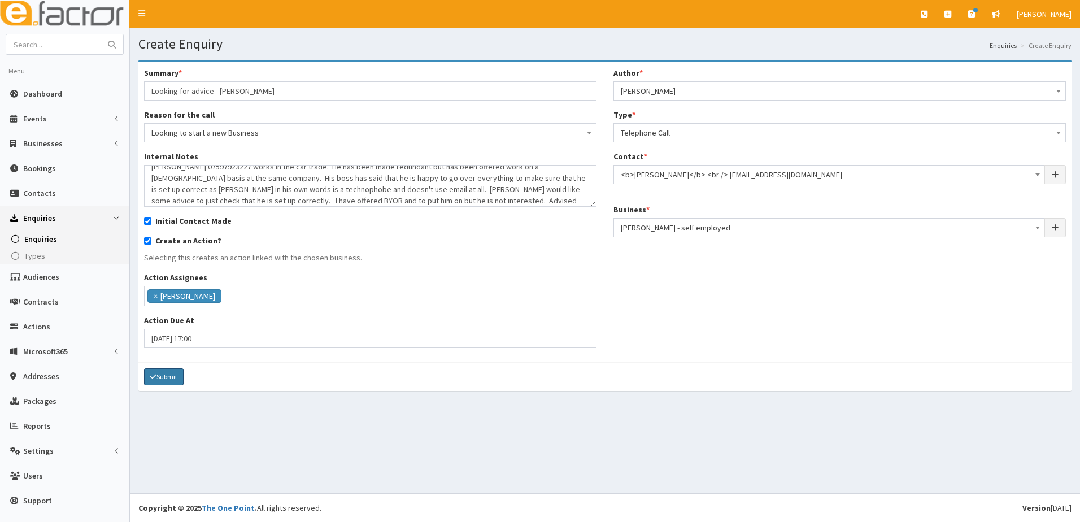
click at [162, 377] on button "Submit" at bounding box center [164, 376] width 40 height 17
